Goal: Information Seeking & Learning: Find specific fact

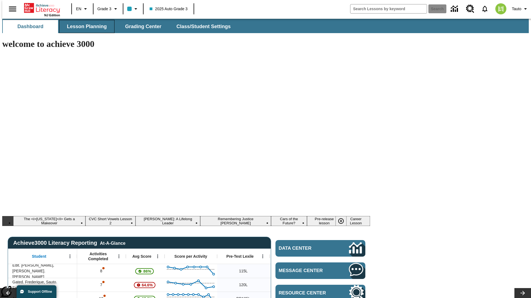
click at [85, 27] on span "Lesson Planning" at bounding box center [87, 26] width 40 height 6
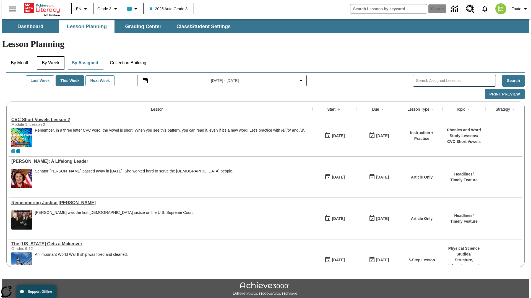
click at [49, 56] on button "By Week" at bounding box center [51, 62] width 28 height 13
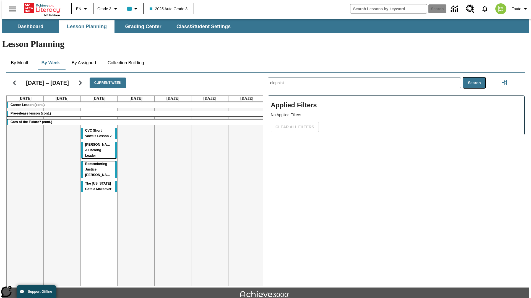
click at [475, 78] on button "Search" at bounding box center [474, 83] width 22 height 11
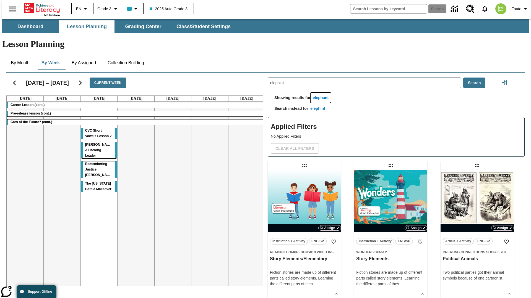
click at [321, 93] on button "elephant" at bounding box center [320, 98] width 20 height 10
type input "elephant"
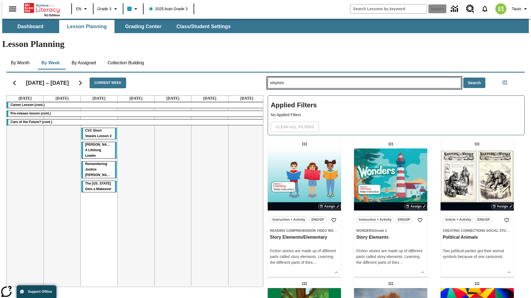
type input "elephint"
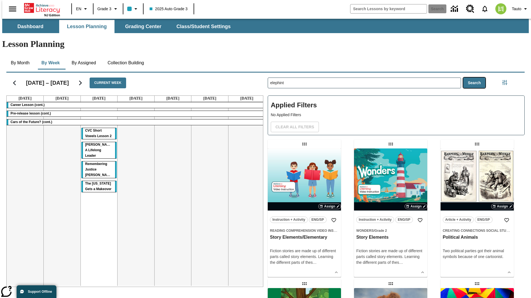
click at [475, 78] on button "Search" at bounding box center [474, 83] width 22 height 11
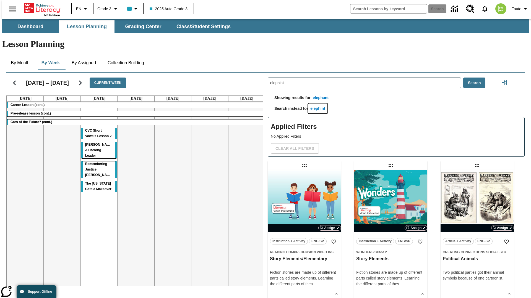
click at [319, 104] on button "elephint" at bounding box center [317, 109] width 19 height 10
